Goal: Information Seeking & Learning: Check status

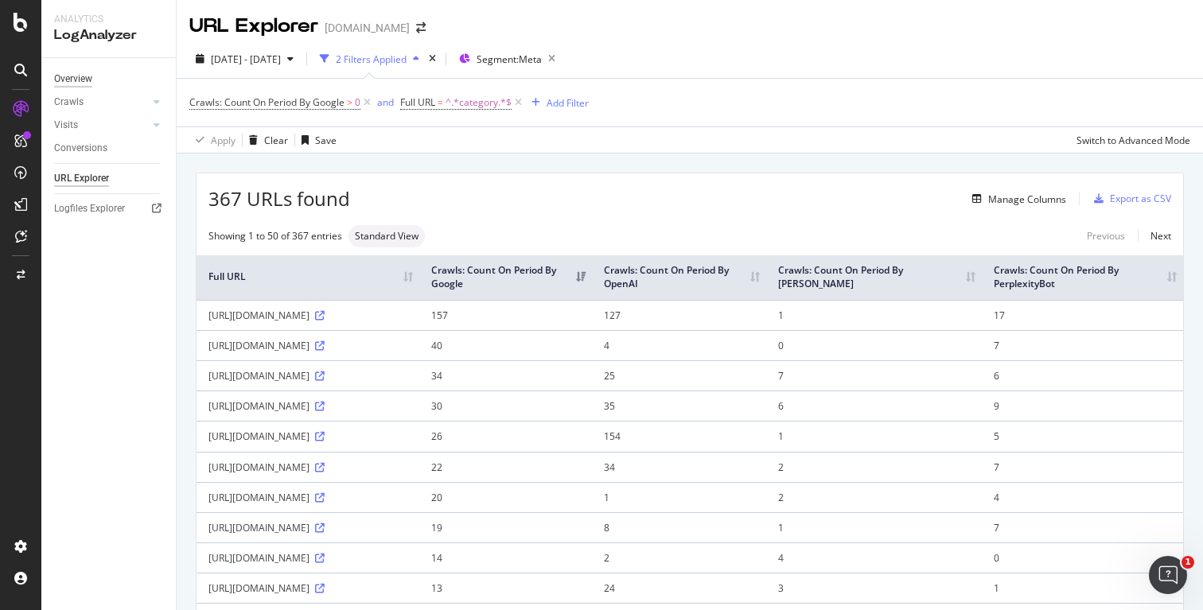
click at [64, 80] on div "Overview" at bounding box center [73, 79] width 38 height 17
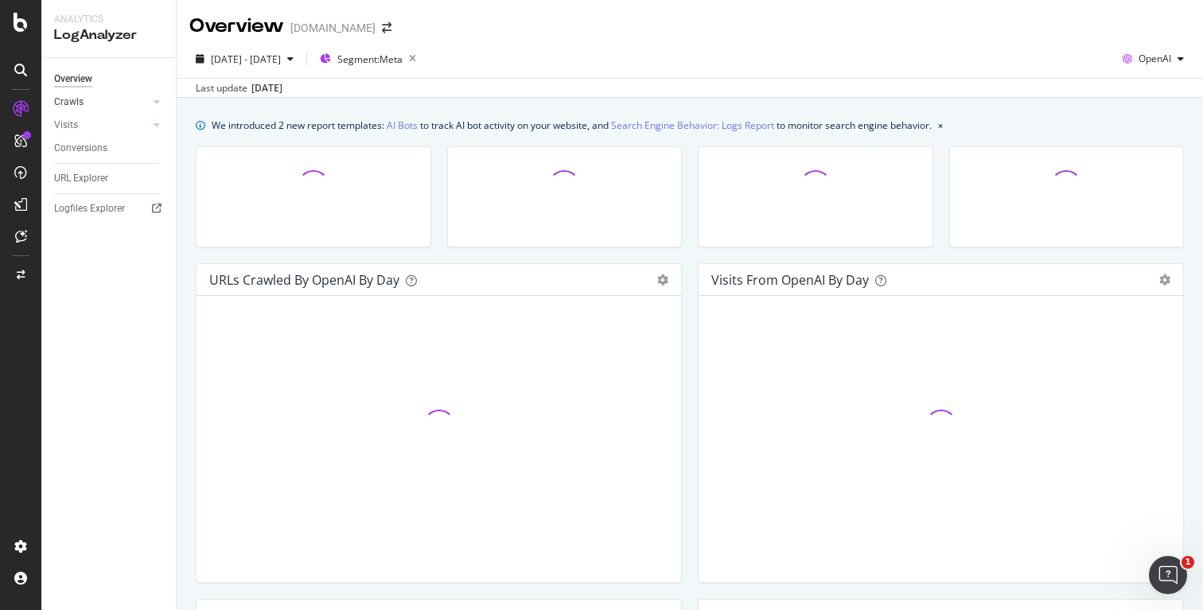
click at [89, 99] on link "Crawls" at bounding box center [101, 102] width 95 height 17
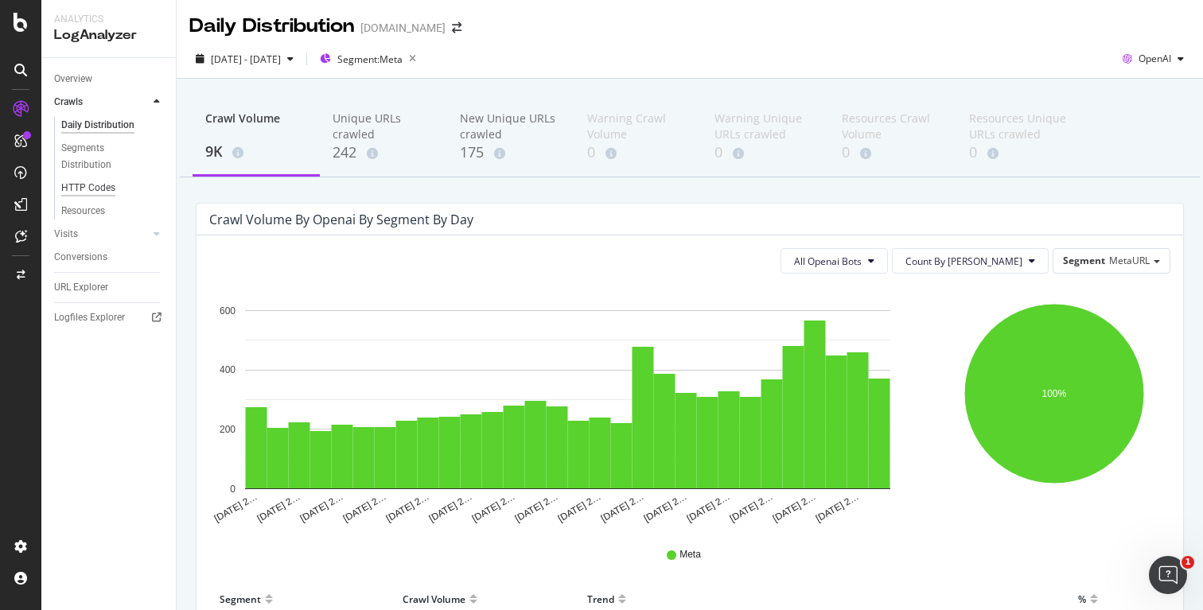
click at [108, 188] on div "HTTP Codes" at bounding box center [88, 188] width 54 height 17
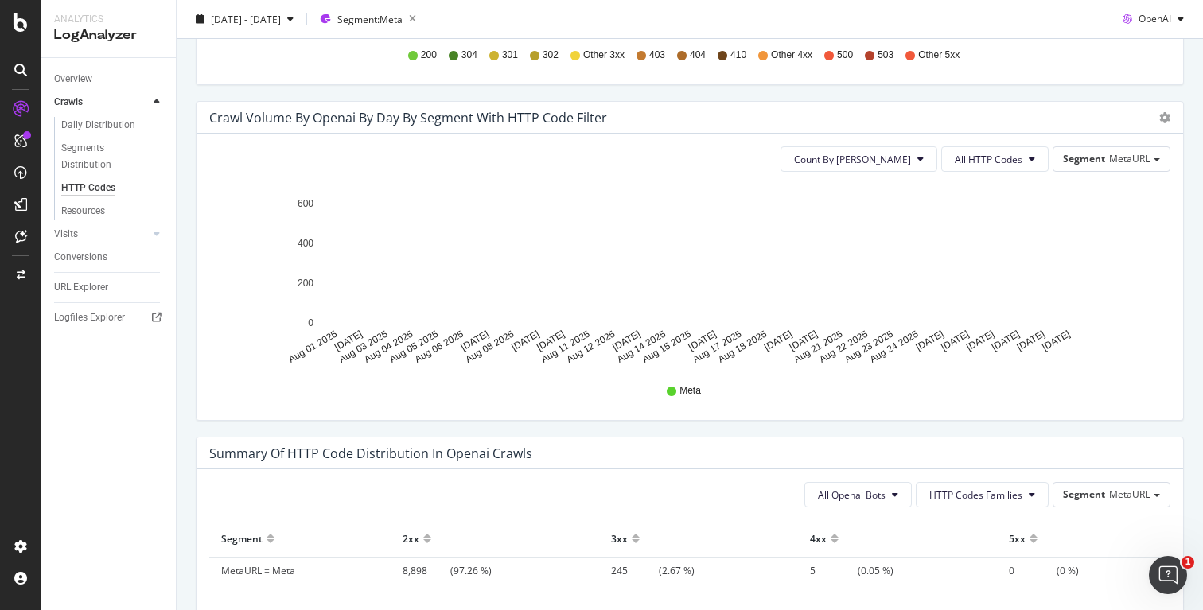
scroll to position [1035, 0]
